Goal: Task Accomplishment & Management: Complete application form

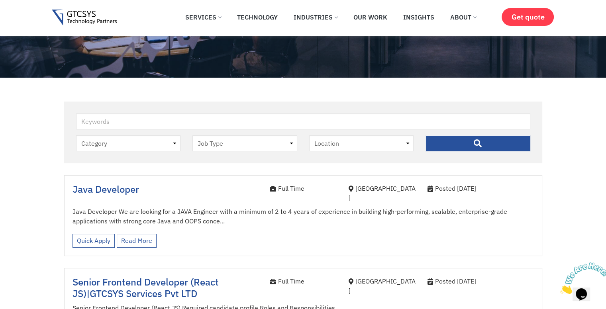
scroll to position [131, 0]
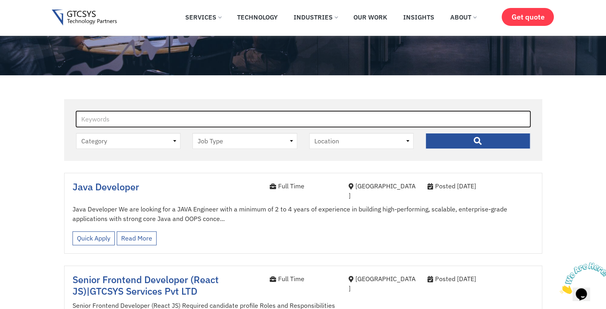
click at [270, 115] on input "Keywords" at bounding box center [303, 119] width 454 height 16
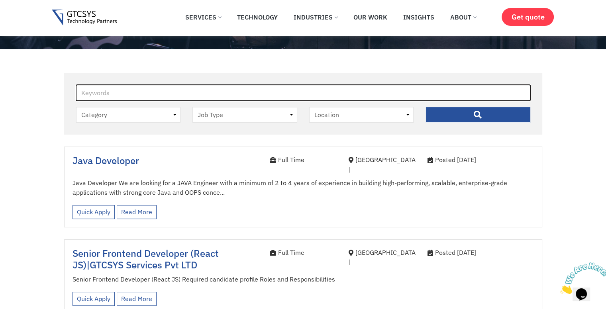
scroll to position [158, 0]
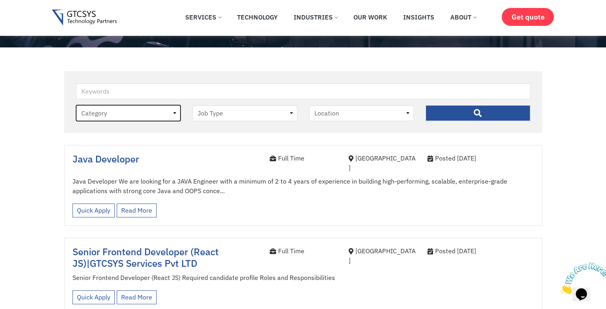
click at [154, 118] on select "Category job" at bounding box center [128, 113] width 105 height 16
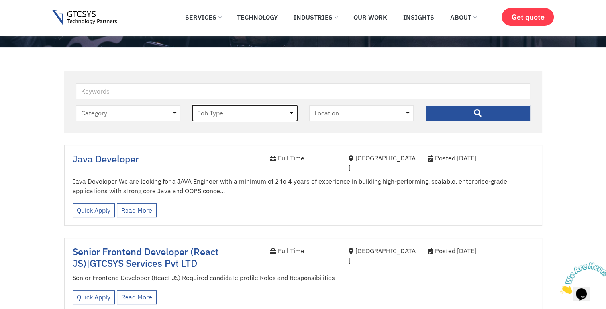
click at [228, 113] on select "Job Type Full Time Internee" at bounding box center [244, 113] width 105 height 16
select select "internee"
click at [192, 105] on select "Job Type Full Time Internee" at bounding box center [244, 113] width 105 height 16
click at [453, 112] on input "" at bounding box center [477, 113] width 105 height 16
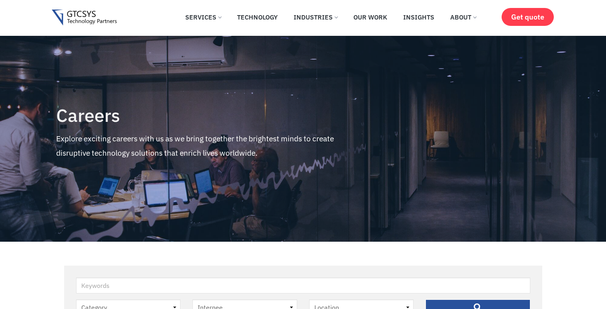
select select "internee"
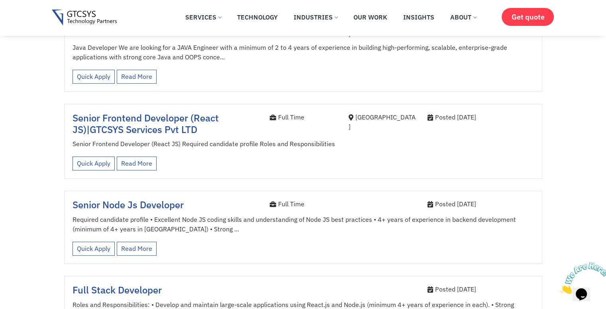
scroll to position [297, 0]
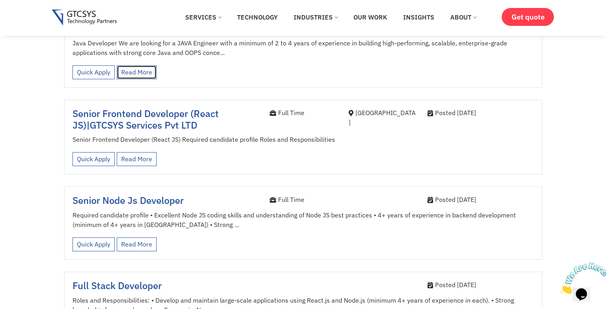
click at [129, 65] on link "Read More" at bounding box center [137, 72] width 40 height 14
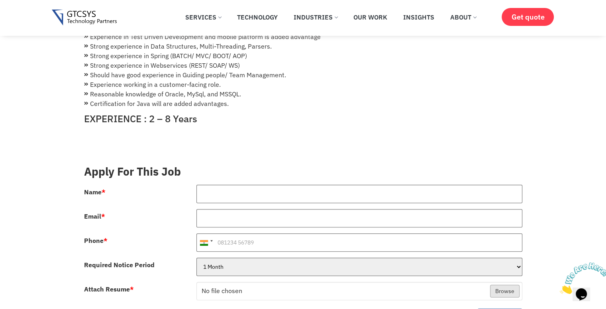
scroll to position [197, 0]
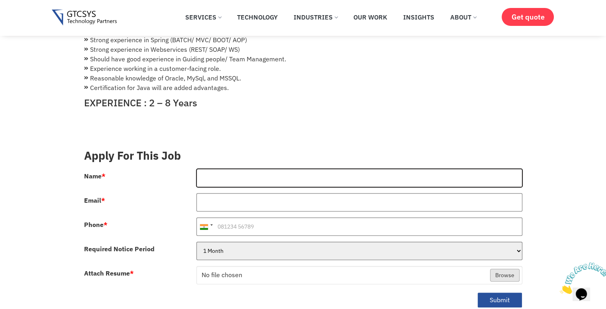
click at [263, 169] on input "Name *" at bounding box center [359, 178] width 326 height 18
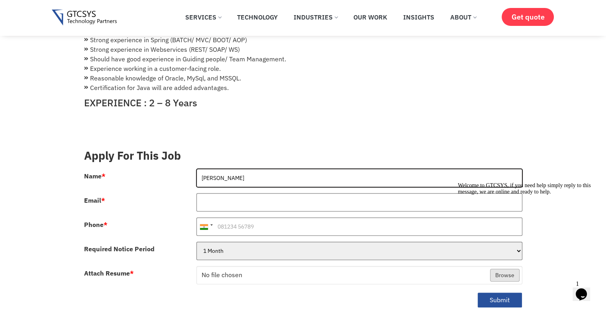
type input "[PERSON_NAME]"
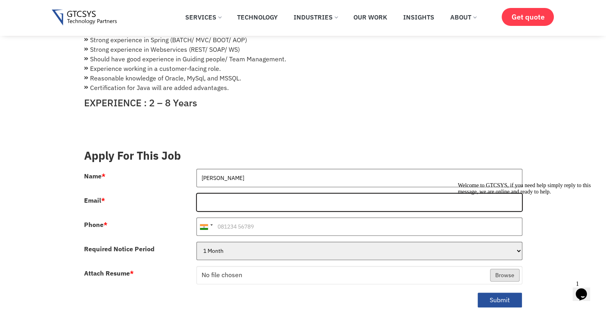
click at [283, 197] on input "Email *" at bounding box center [359, 202] width 326 height 18
type input "[EMAIL_ADDRESS][DOMAIN_NAME]"
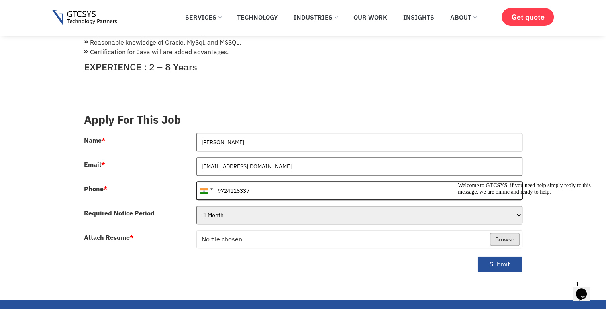
scroll to position [233, 0]
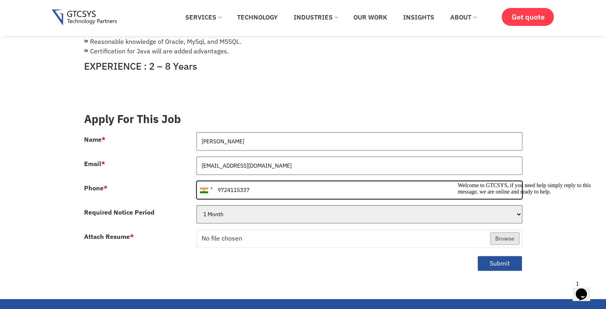
type input "9724115337"
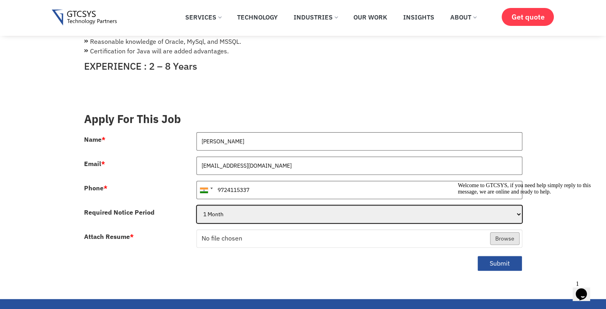
click at [347, 207] on select "1 Month 2 Months 3Months" at bounding box center [359, 214] width 326 height 18
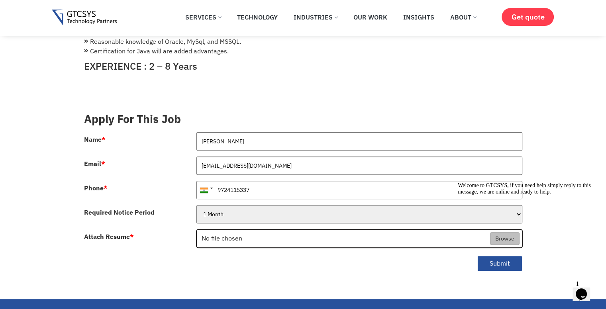
click at [354, 235] on input "Attach Resume *" at bounding box center [359, 239] width 325 height 18
type input "C:\fakepath\Ibrahim Garana_1.pdf"
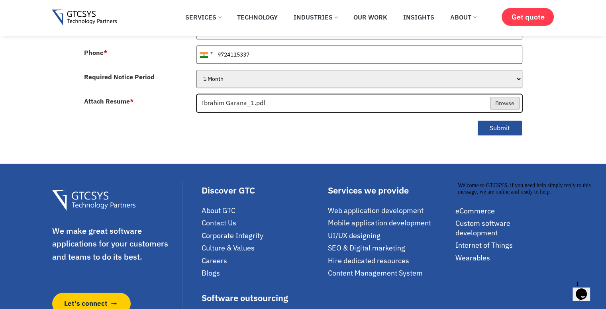
scroll to position [369, 0]
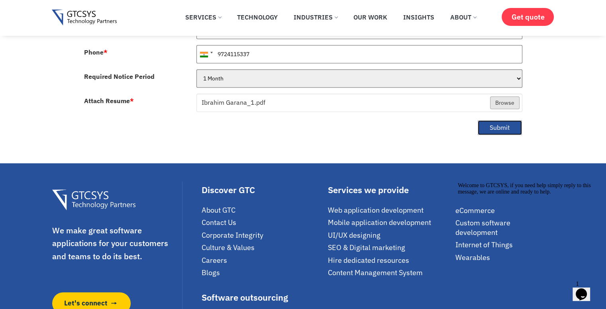
click at [507, 120] on button "Submit" at bounding box center [499, 128] width 45 height 16
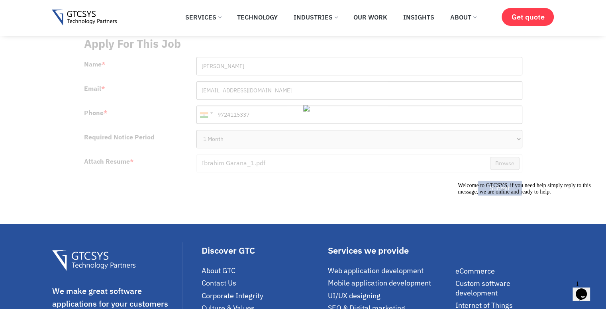
scroll to position [314, 0]
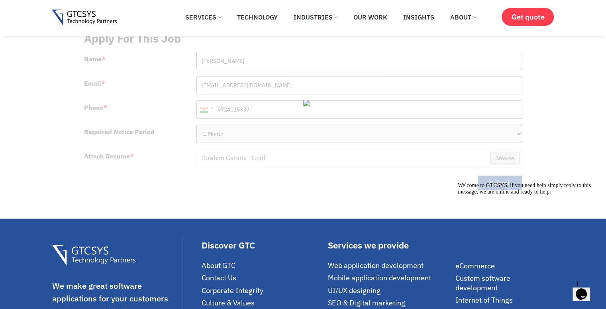
click at [579, 289] on icon "Opens Chat This icon Opens the chat window." at bounding box center [581, 294] width 13 height 13
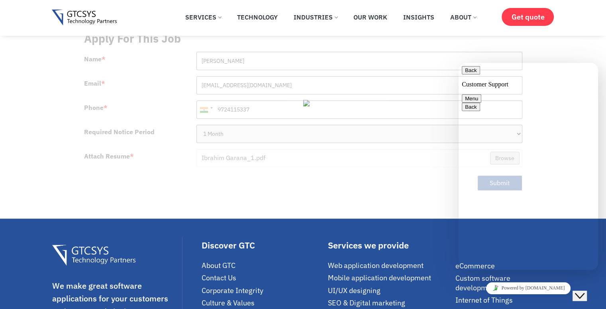
type textarea "hi"
click at [481, 94] on button "Menu" at bounding box center [471, 98] width 20 height 8
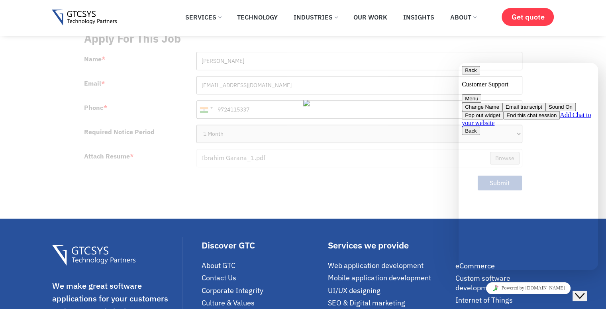
click at [502, 103] on button "Change Name" at bounding box center [481, 107] width 41 height 8
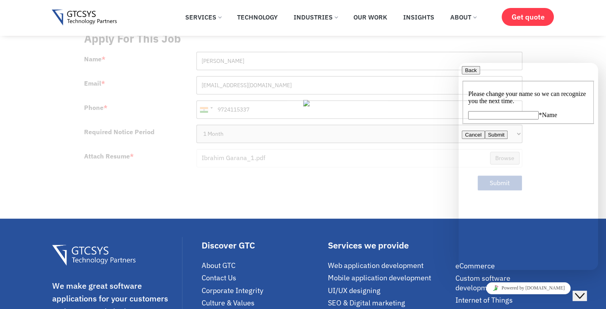
click at [465, 73] on icon "button" at bounding box center [465, 70] width 0 height 6
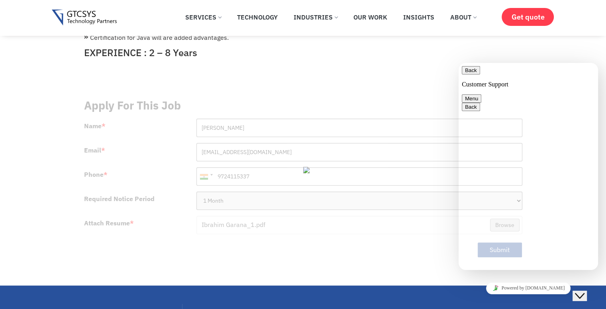
scroll to position [158, 0]
click at [481, 94] on button "Menu" at bounding box center [471, 98] width 20 height 8
click at [546, 119] on button "End this chat session" at bounding box center [531, 115] width 57 height 8
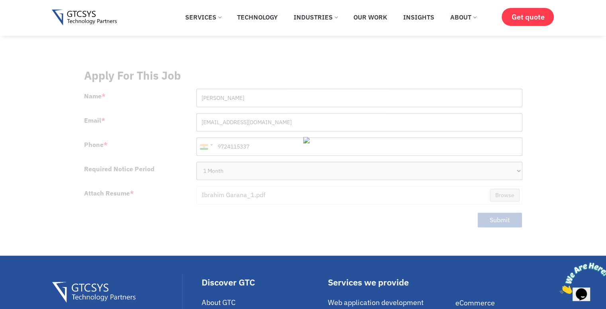
scroll to position [277, 0]
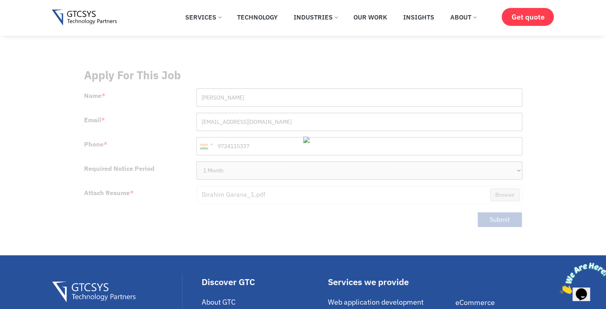
click at [417, 182] on div at bounding box center [303, 149] width 438 height 174
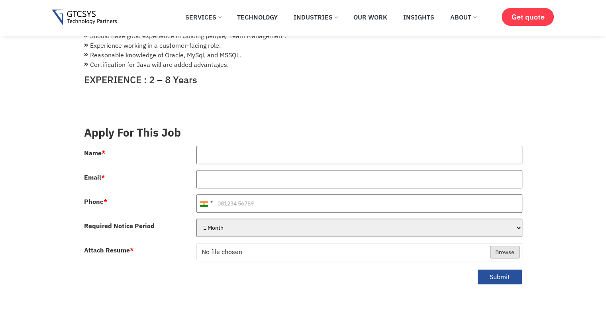
scroll to position [220, 0]
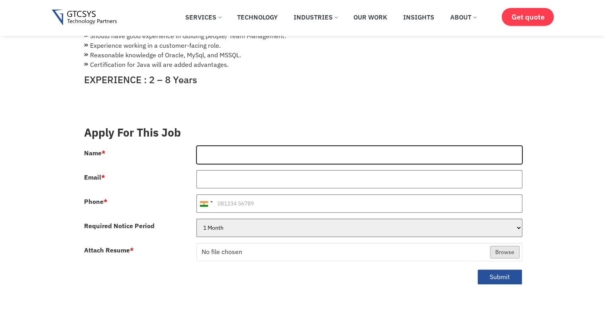
click at [270, 149] on input "Name *" at bounding box center [359, 155] width 326 height 18
type input "[PERSON_NAME]"
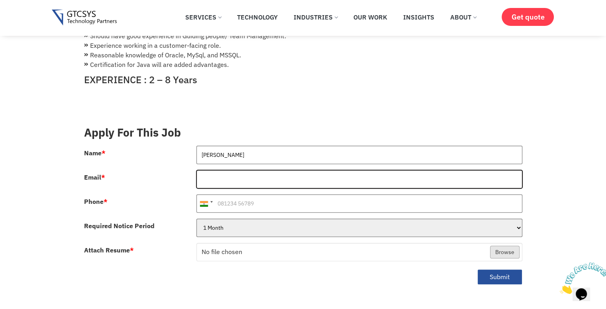
click at [272, 171] on input "Email *" at bounding box center [359, 179] width 326 height 18
type input "[EMAIL_ADDRESS][DOMAIN_NAME]"
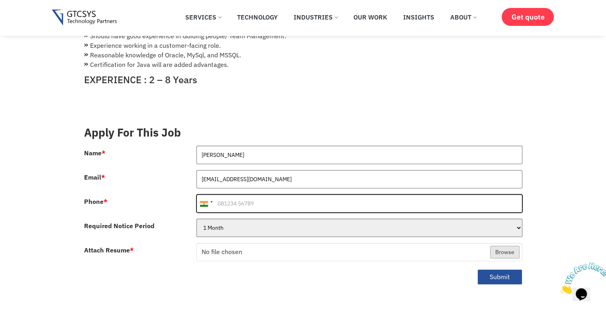
click at [271, 194] on input "Phone *" at bounding box center [359, 203] width 326 height 18
type input "9724115337"
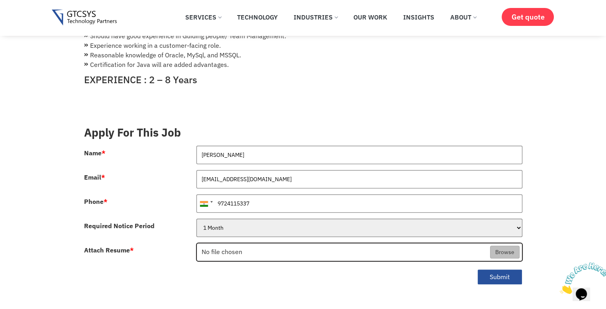
click at [506, 246] on input "Attach Resume *" at bounding box center [359, 252] width 325 height 18
type input "C:\fakepath\Ibrahim Garana_1.pdf"
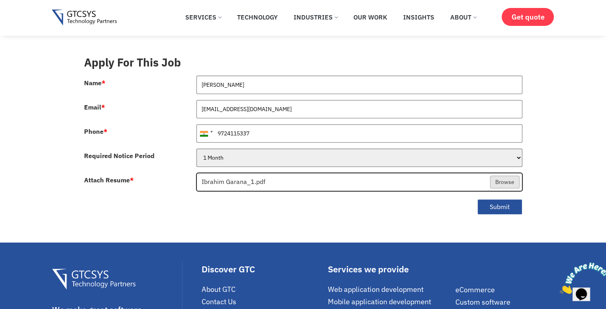
scroll to position [291, 0]
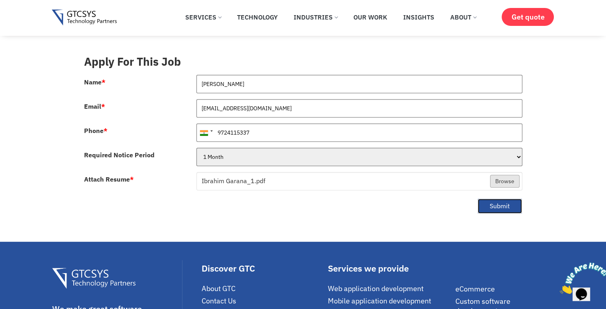
click at [498, 198] on button "Submit" at bounding box center [499, 206] width 45 height 16
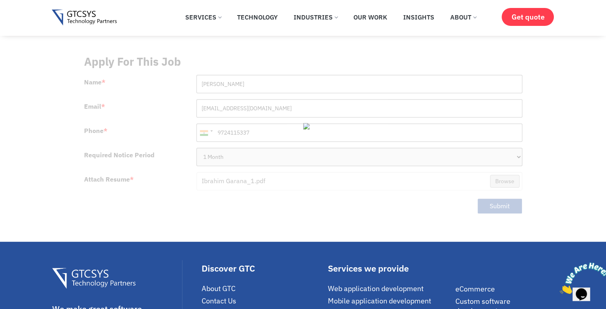
click at [525, 106] on div "[EMAIL_ADDRESS][DOMAIN_NAME]" at bounding box center [359, 111] width 338 height 24
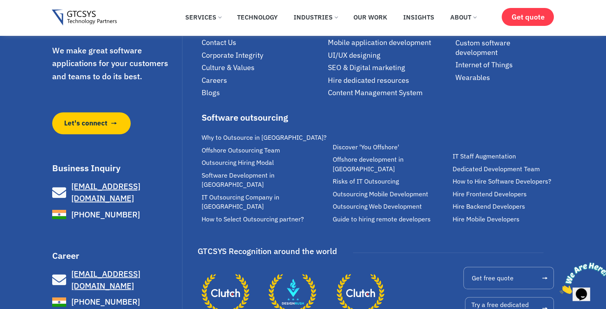
scroll to position [608, 0]
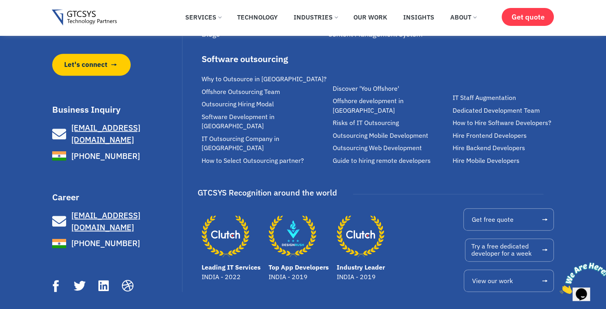
click at [86, 210] on span "[EMAIL_ADDRESS][DOMAIN_NAME]" at bounding box center [105, 221] width 69 height 23
click at [86, 193] on h3 "Career" at bounding box center [116, 197] width 128 height 9
drag, startPoint x: 175, startPoint y: 187, endPoint x: 71, endPoint y: 198, distance: 105.0
click at [71, 198] on div "Career [EMAIL_ADDRESS][DOMAIN_NAME] [PHONE_NUMBER]" at bounding box center [116, 222] width 128 height 58
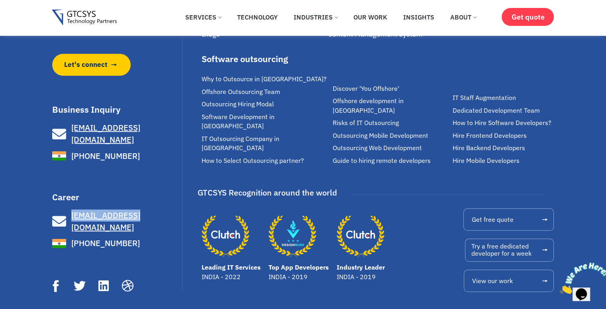
copy span "[EMAIL_ADDRESS][DOMAIN_NAME]"
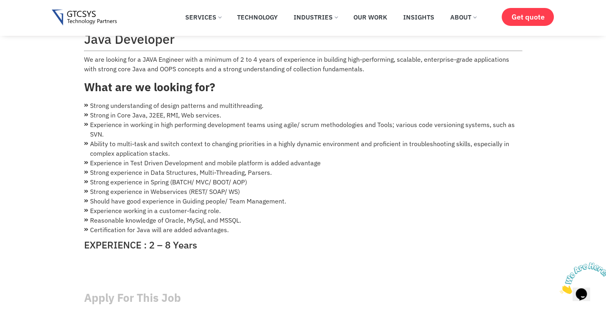
scroll to position [0, 0]
